Goal: Information Seeking & Learning: Learn about a topic

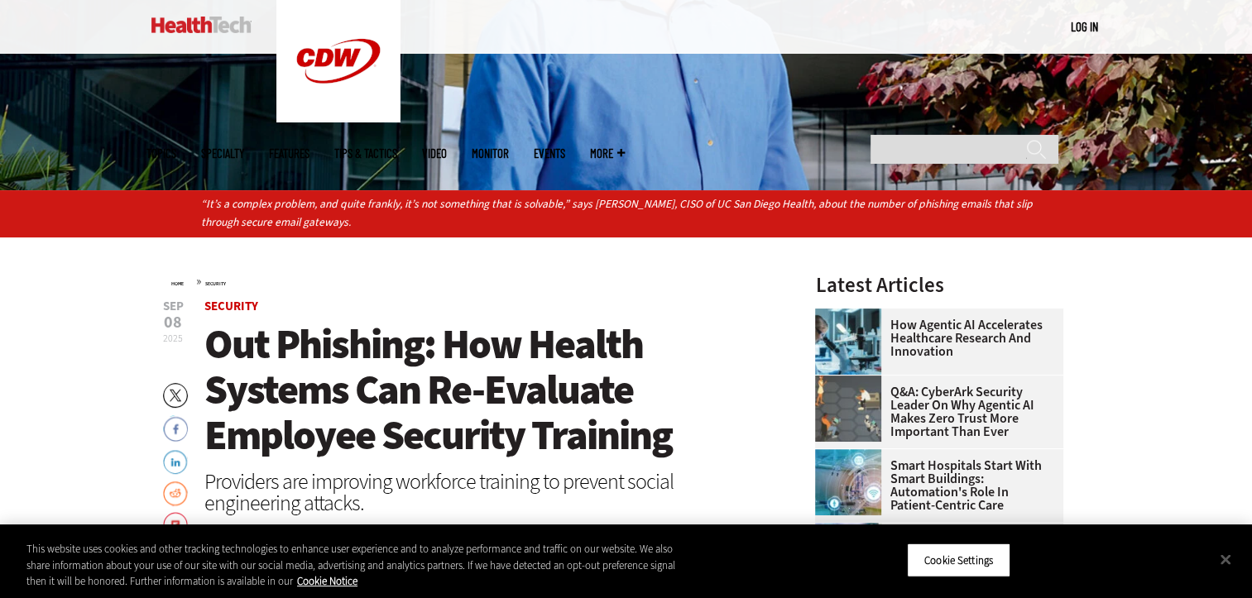
scroll to position [248, 0]
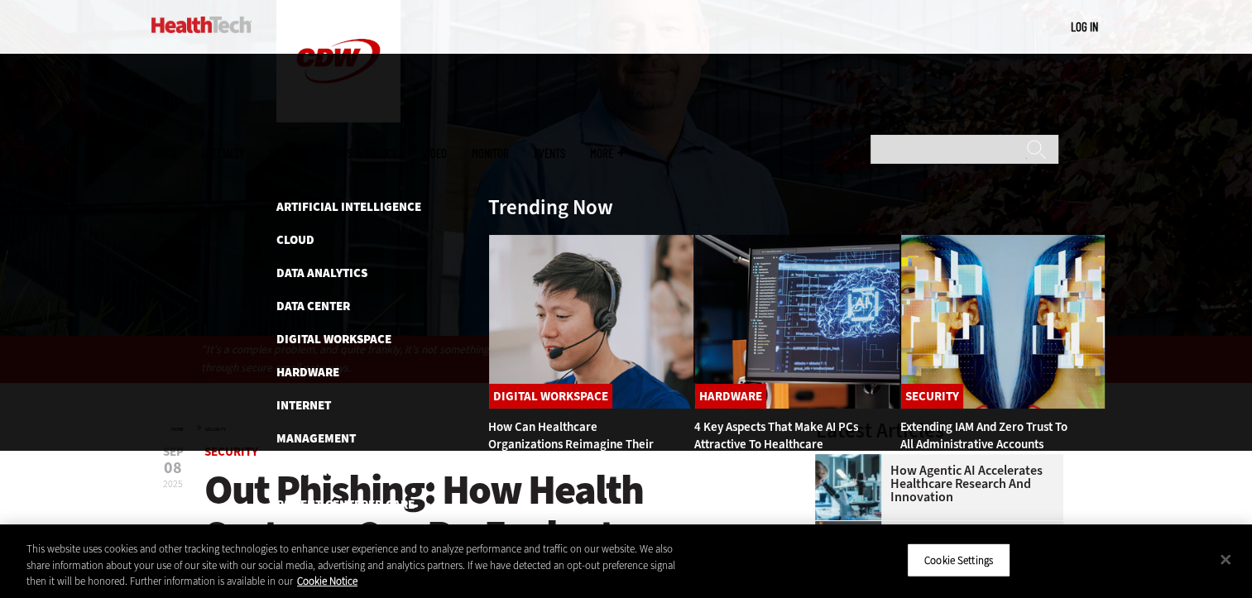
click at [176, 147] on span "Topics" at bounding box center [161, 153] width 30 height 12
click at [320, 265] on link "Data Analytics" at bounding box center [321, 273] width 91 height 17
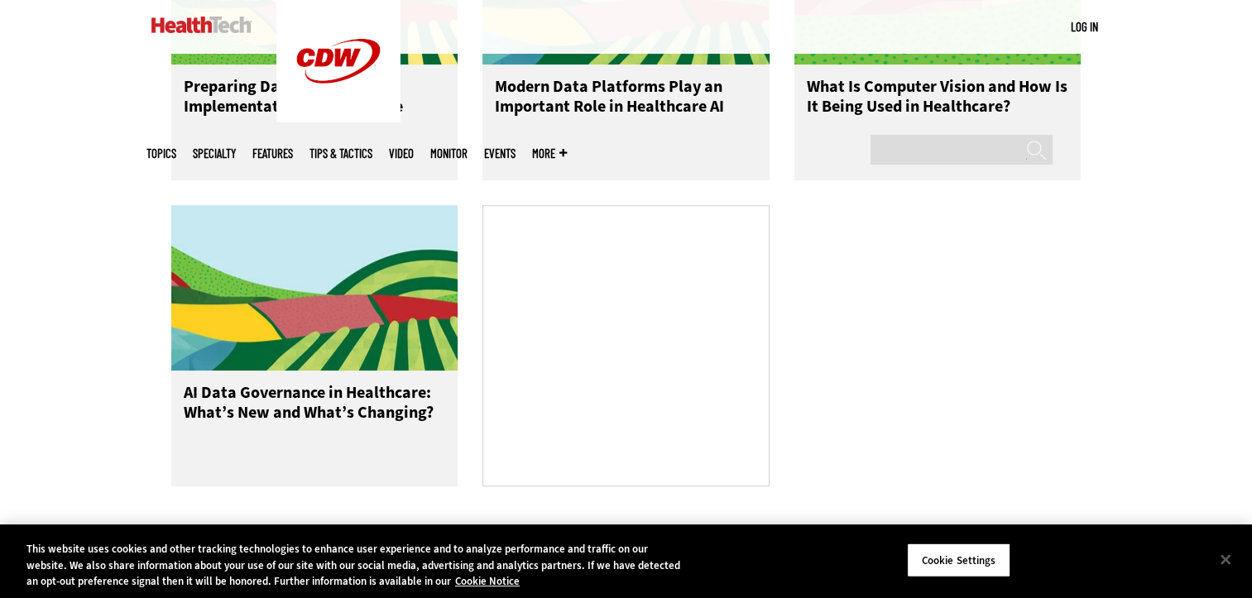
scroll to position [910, 0]
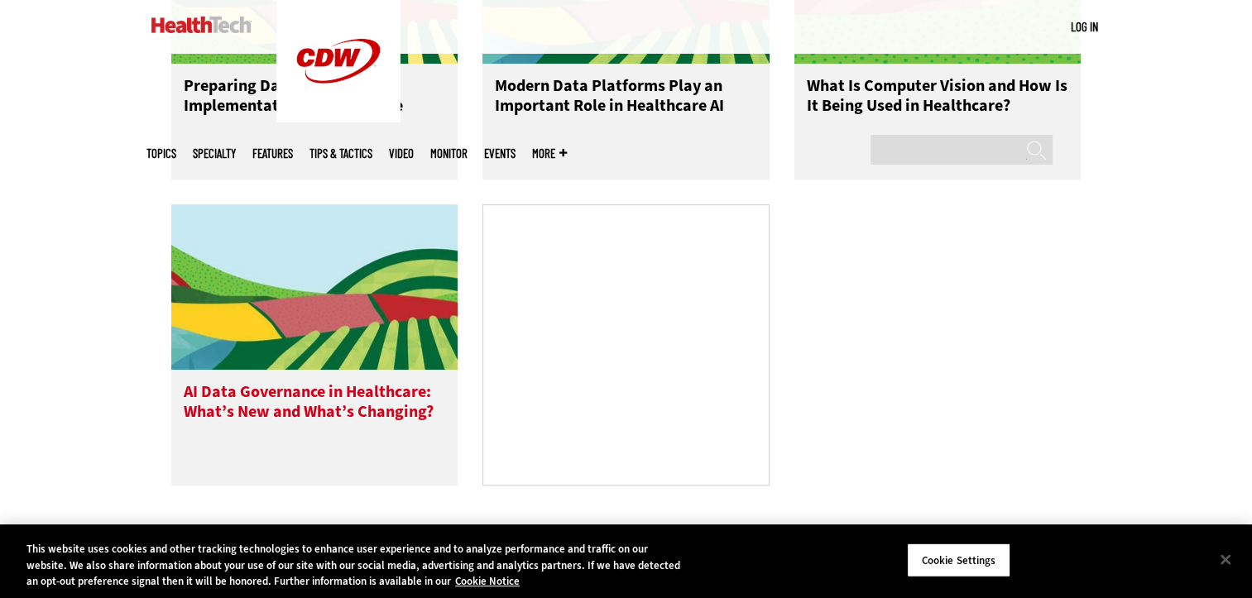
click at [408, 392] on h3 "AI Data Governance in Healthcare: What’s New and What’s Changing?" at bounding box center [315, 415] width 262 height 66
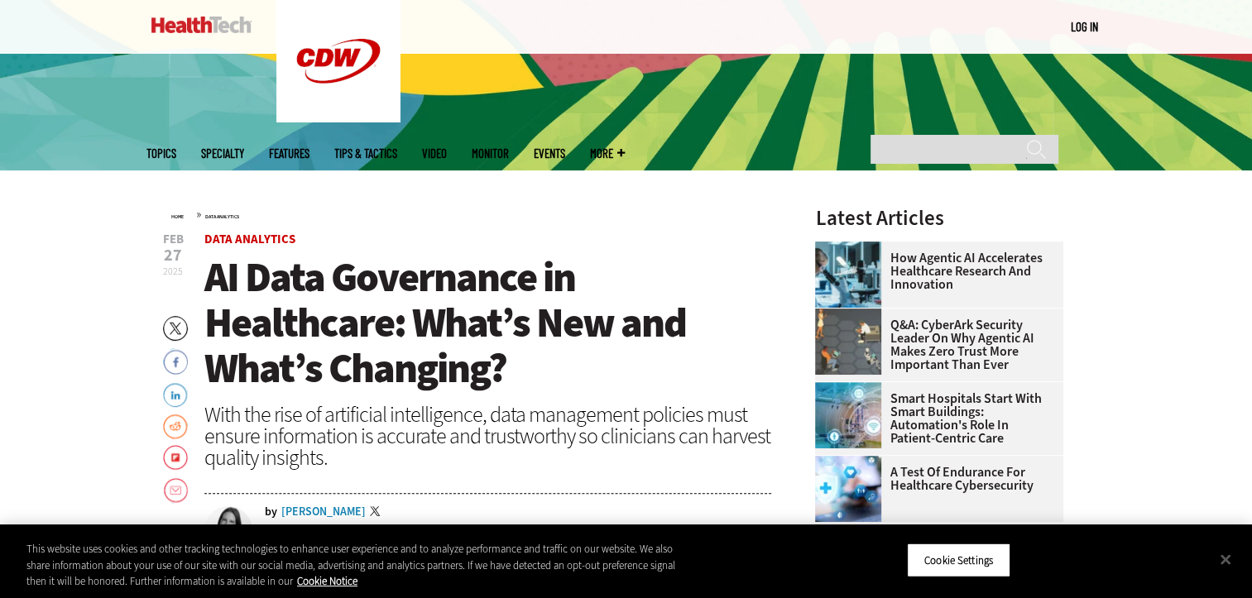
click at [176, 147] on span "Topics" at bounding box center [161, 153] width 30 height 12
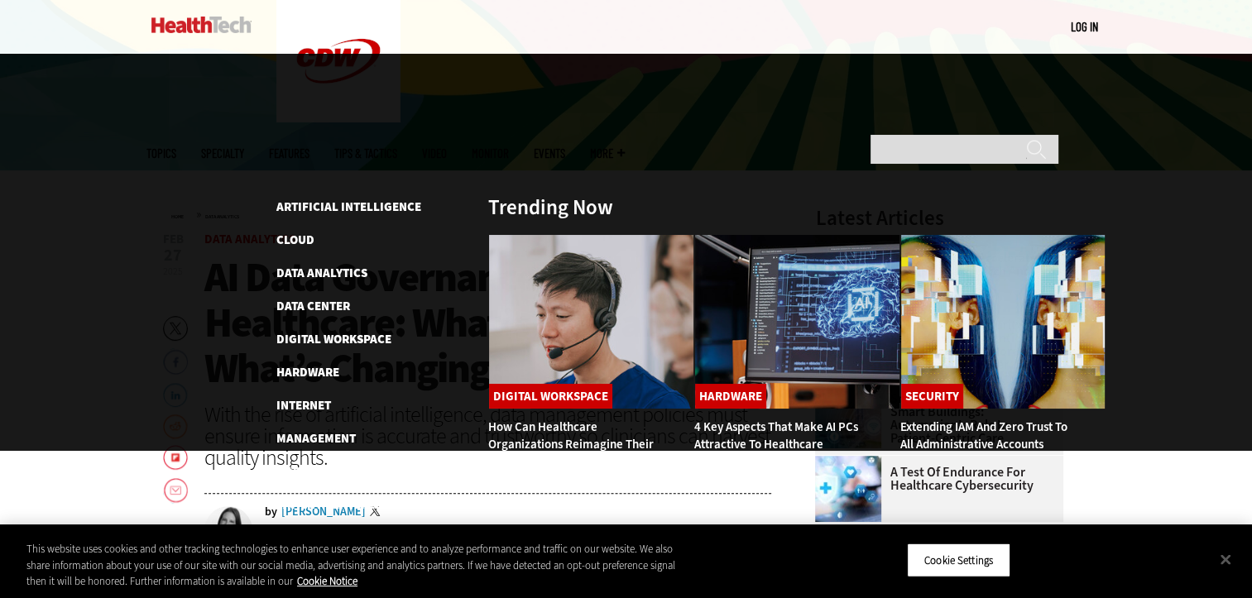
click at [321, 530] on link "Security" at bounding box center [303, 538] width 54 height 17
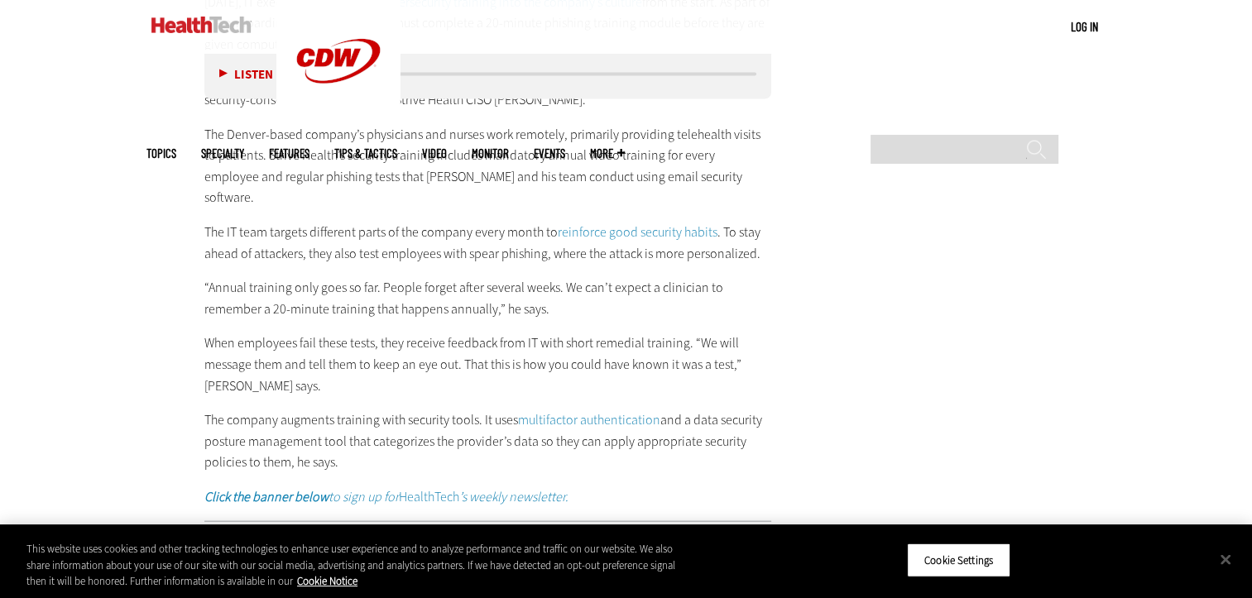
scroll to position [3725, 0]
